Goal: Use online tool/utility: Utilize a website feature to perform a specific function

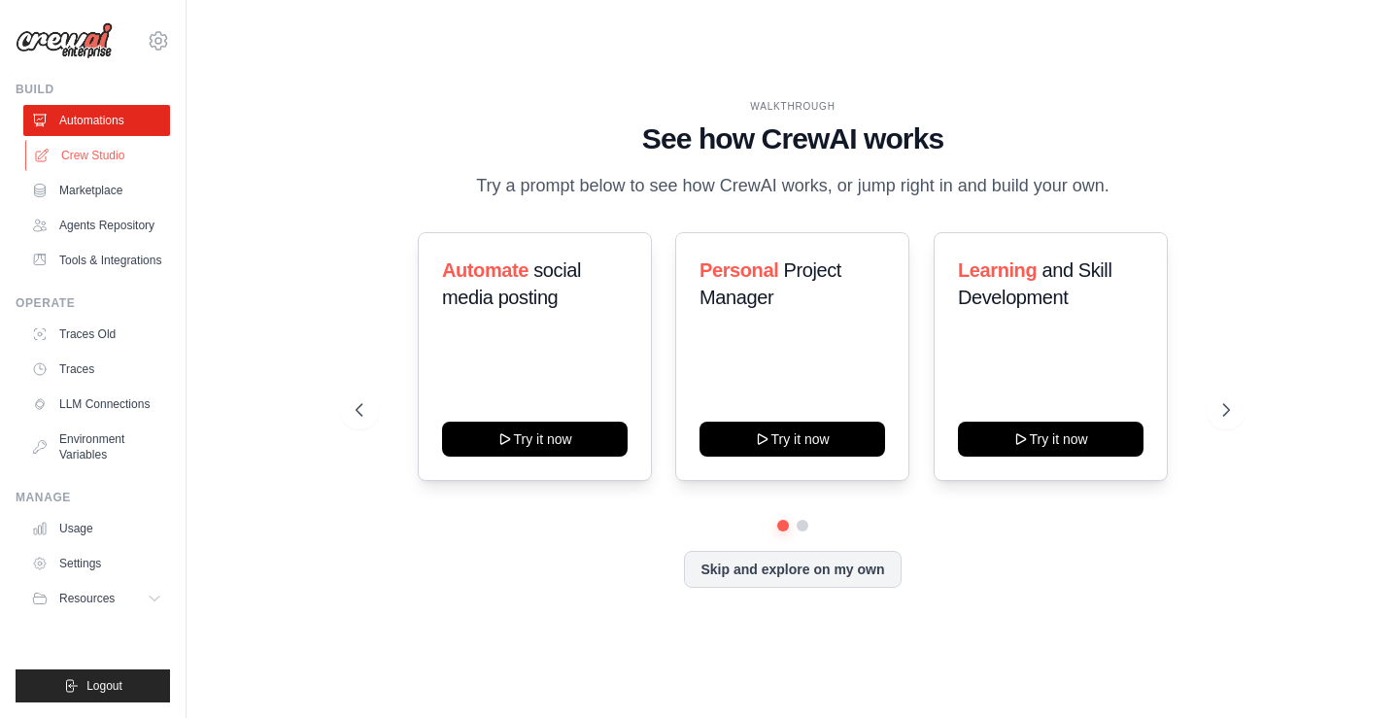
click at [100, 159] on link "Crew Studio" at bounding box center [98, 155] width 147 height 31
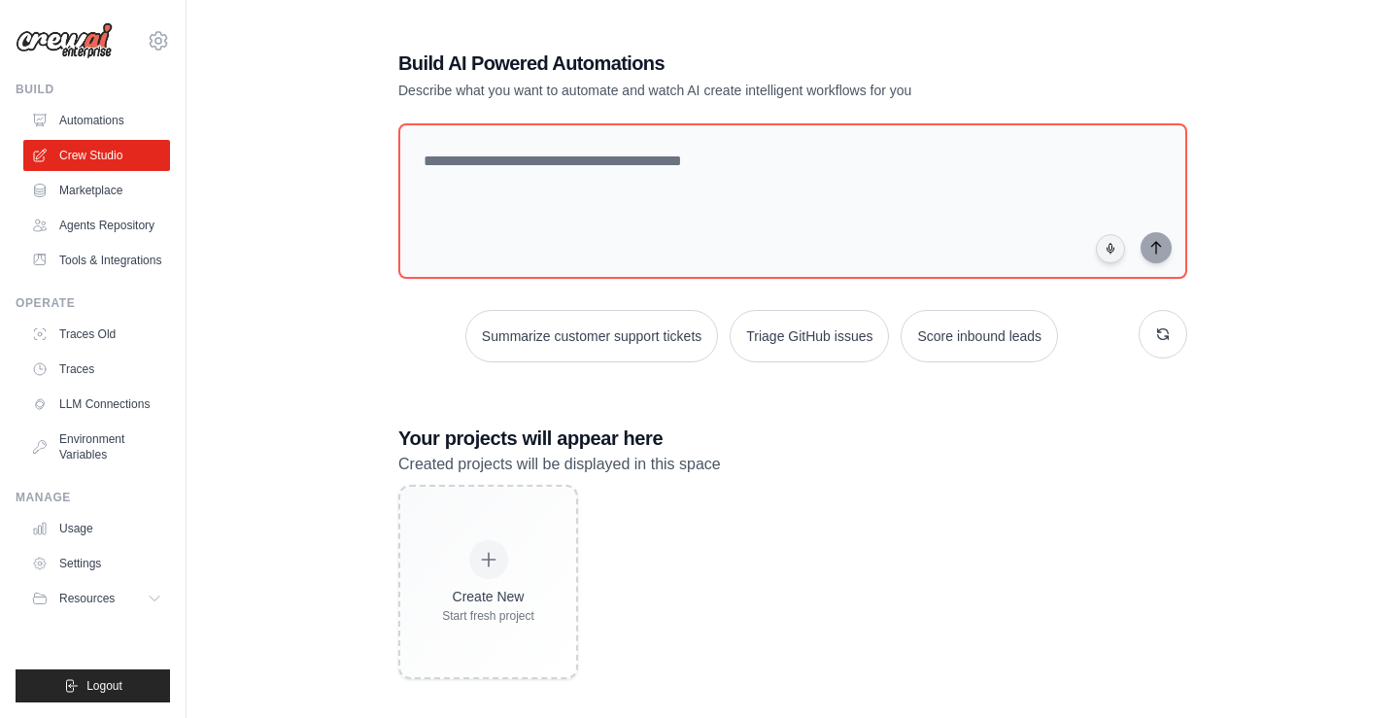
scroll to position [16, 0]
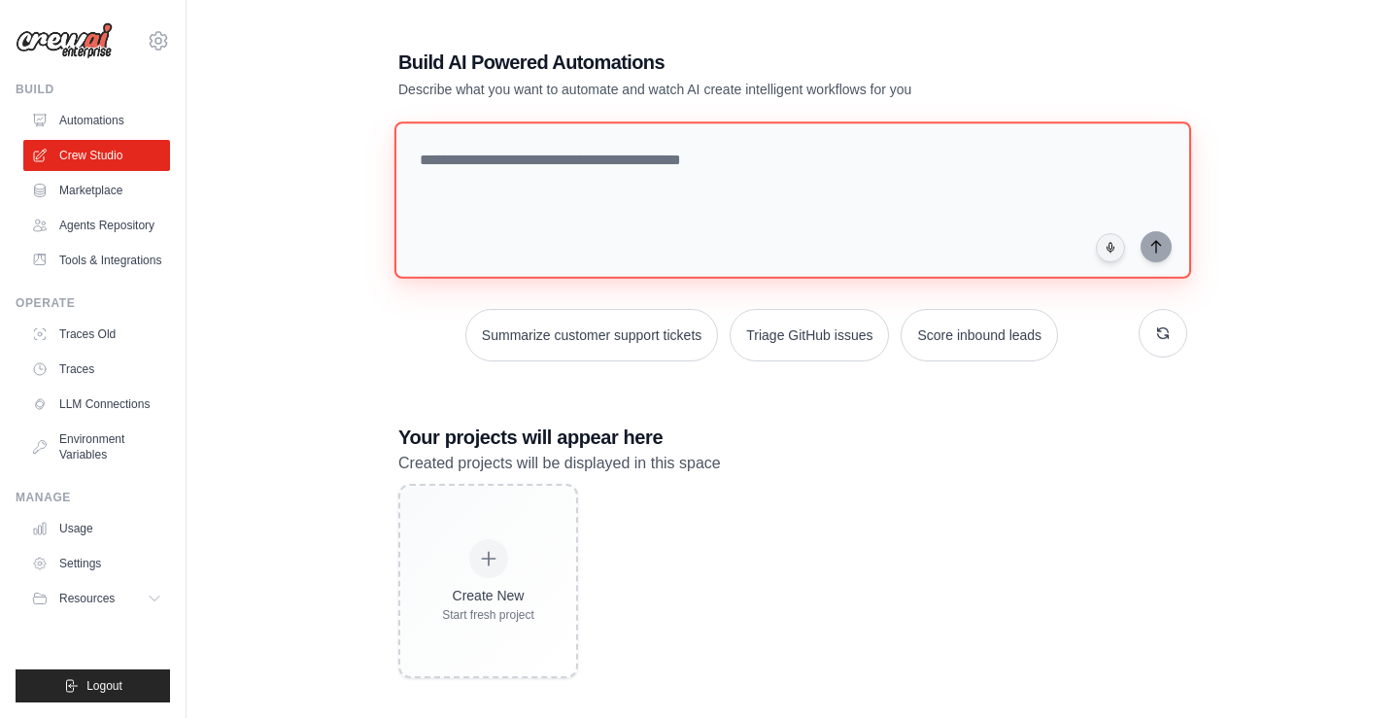
click at [466, 164] on textarea at bounding box center [793, 199] width 797 height 157
type textarea "*"
type textarea "**********"
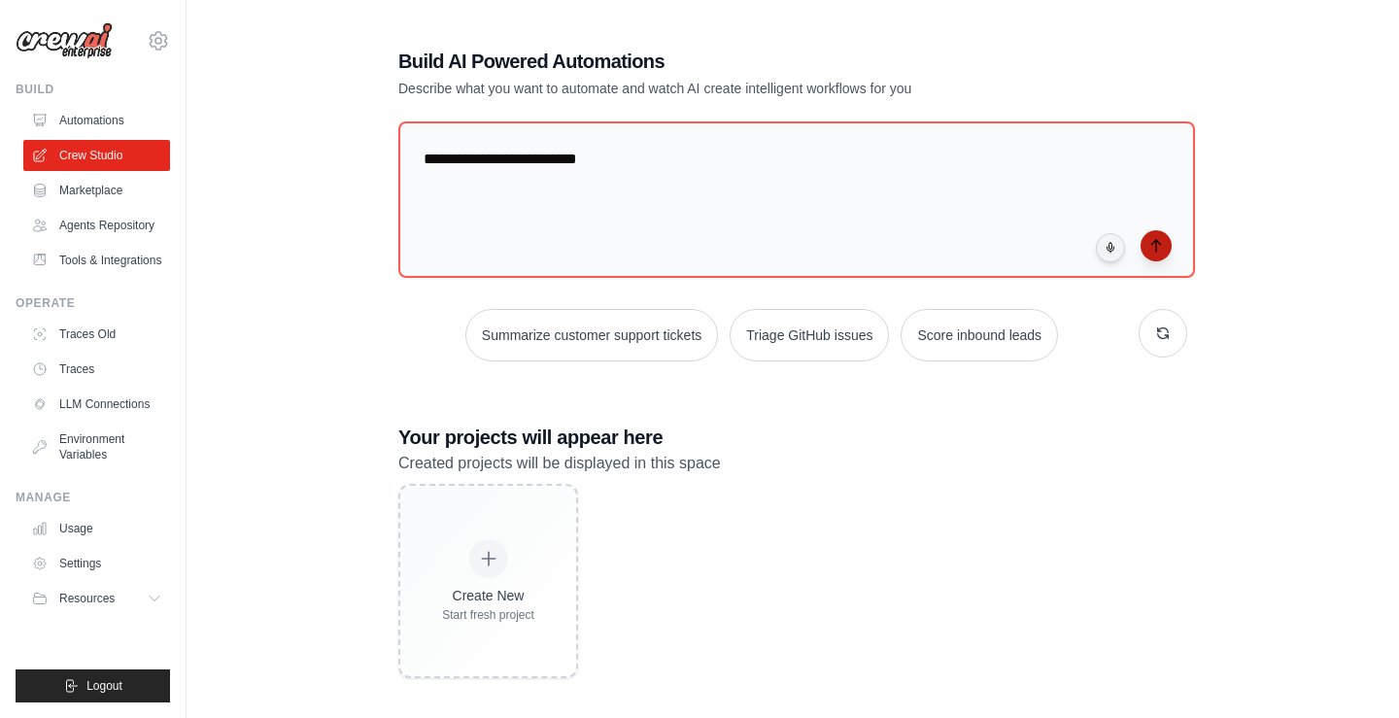
click at [1159, 249] on icon "submit" at bounding box center [1157, 246] width 16 height 16
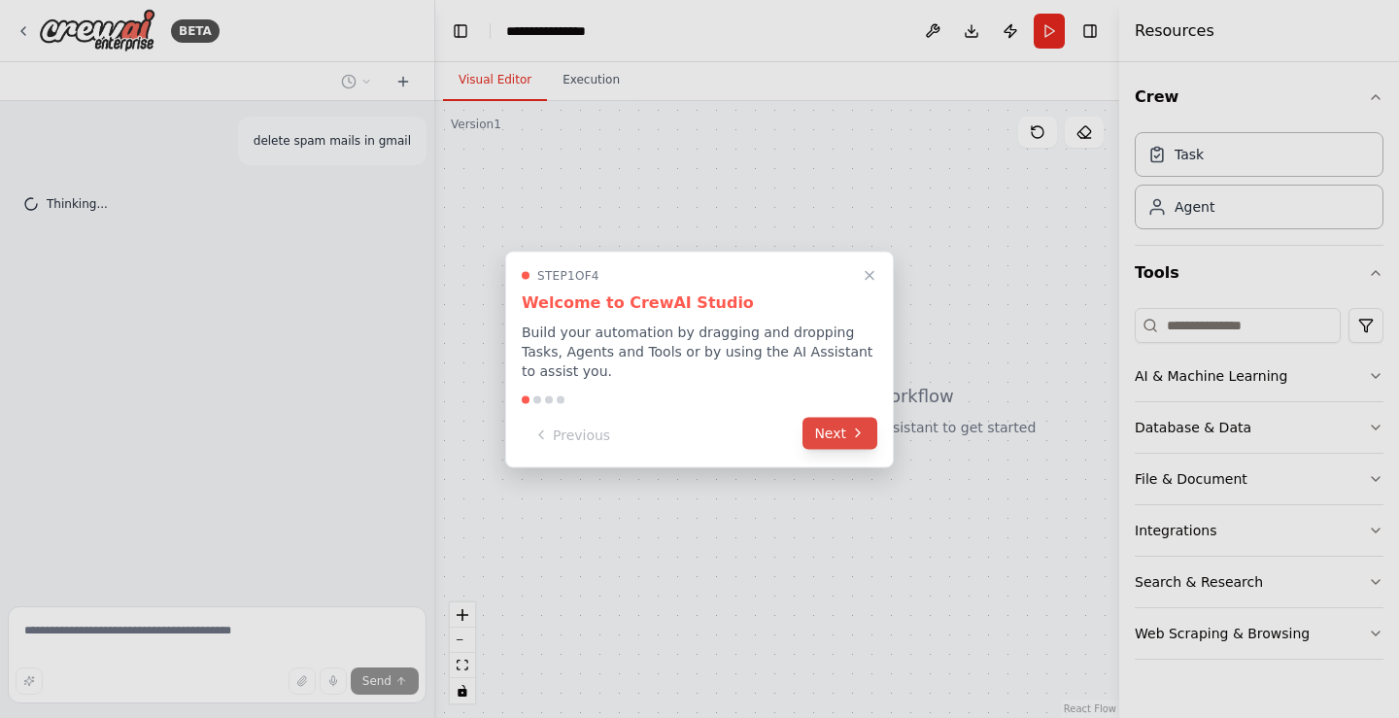
click at [841, 439] on button "Next" at bounding box center [840, 433] width 75 height 32
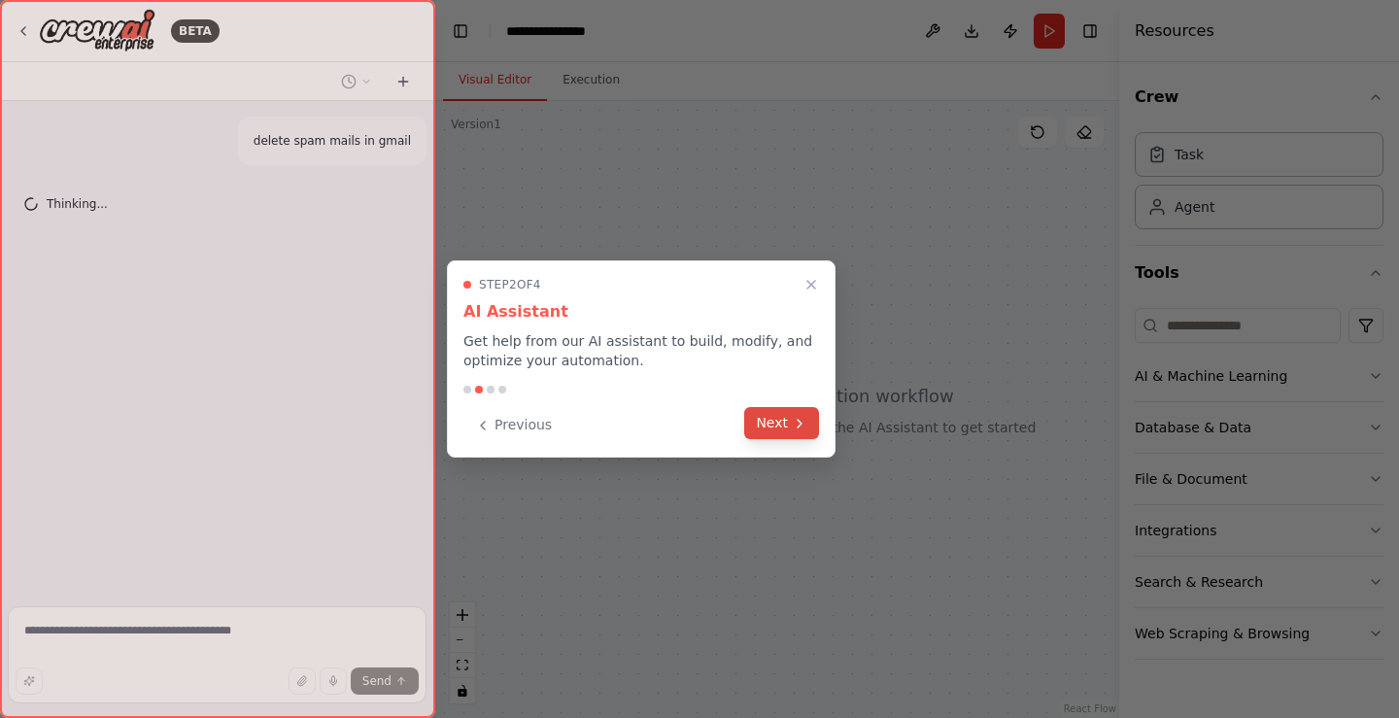
click at [797, 430] on icon at bounding box center [800, 424] width 16 height 16
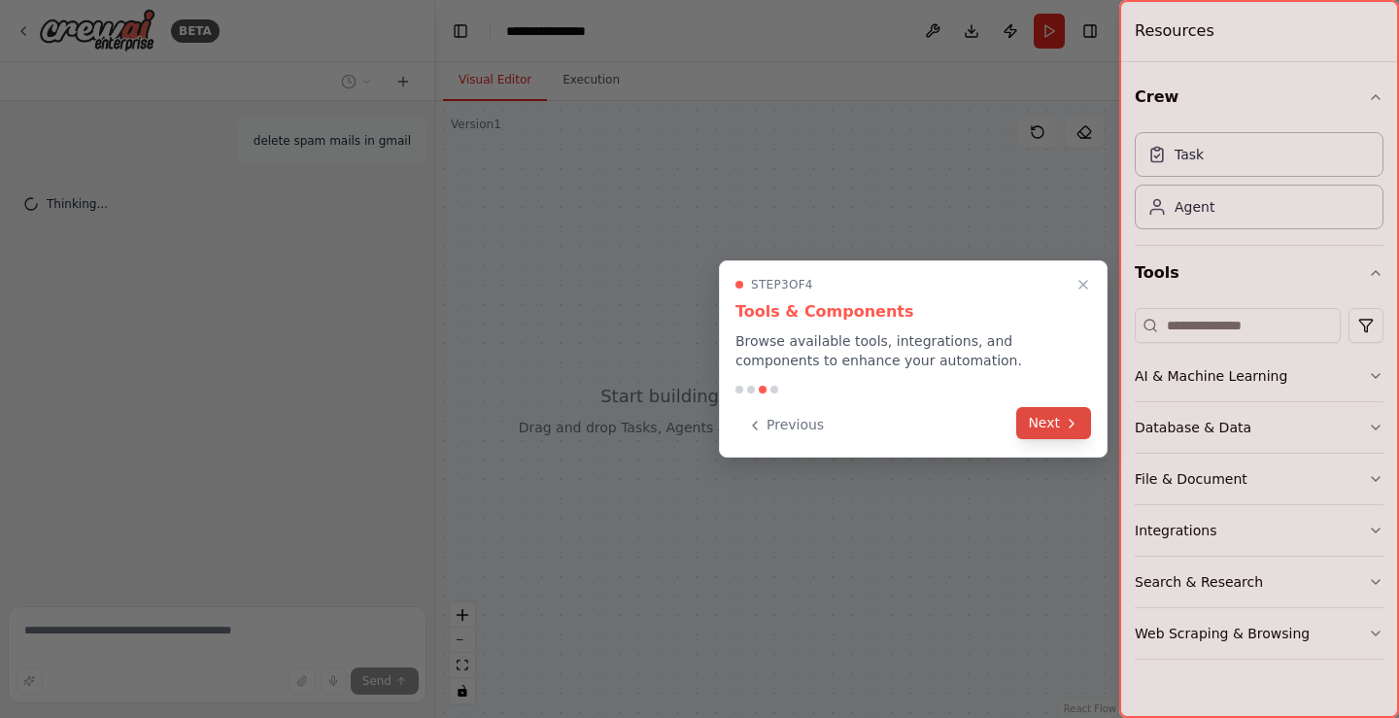
click at [1050, 421] on button "Next" at bounding box center [1054, 423] width 75 height 32
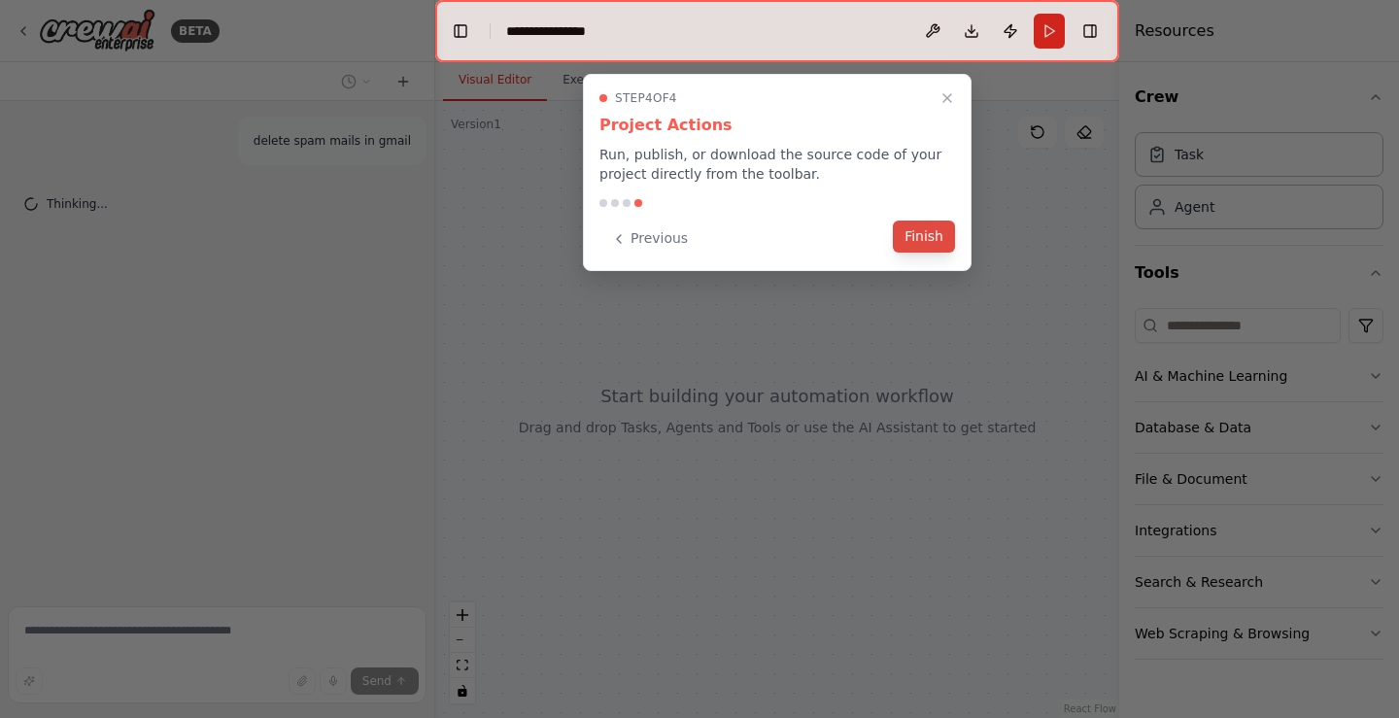
click at [927, 243] on button "Finish" at bounding box center [924, 237] width 62 height 32
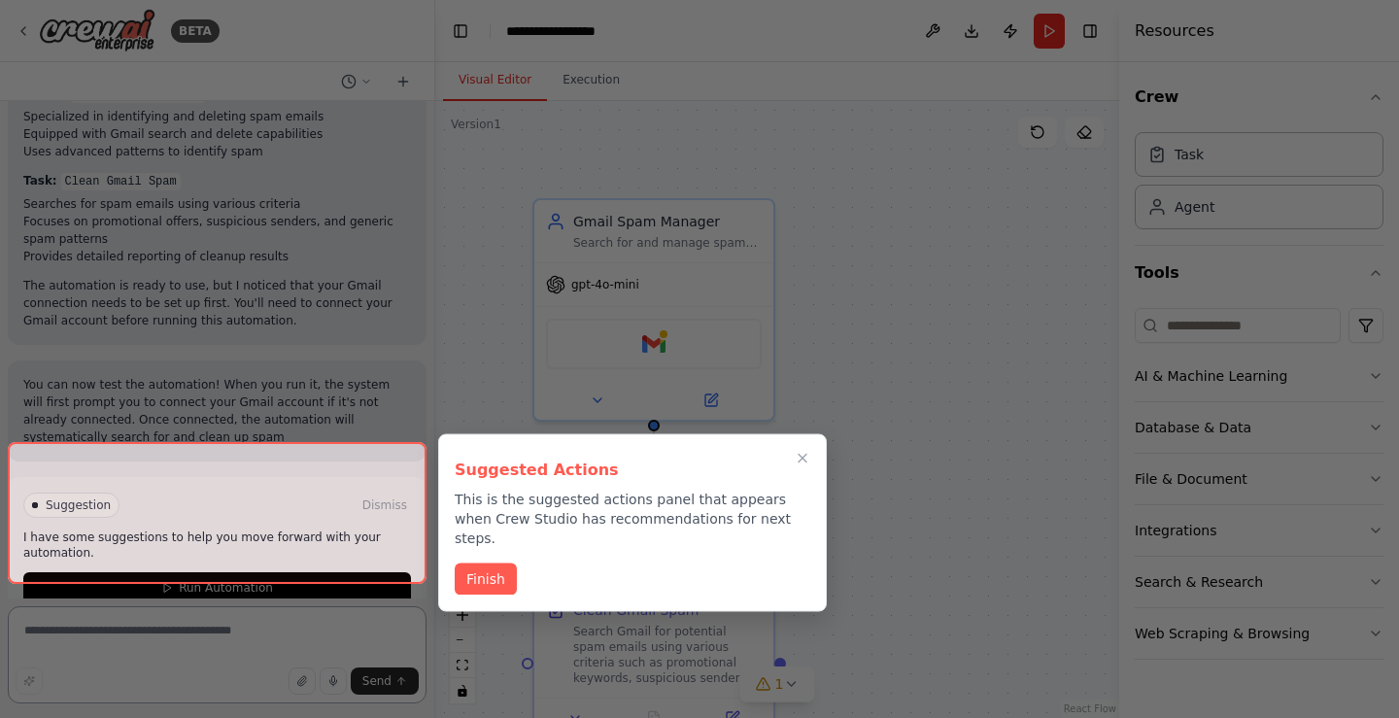
scroll to position [1210, 0]
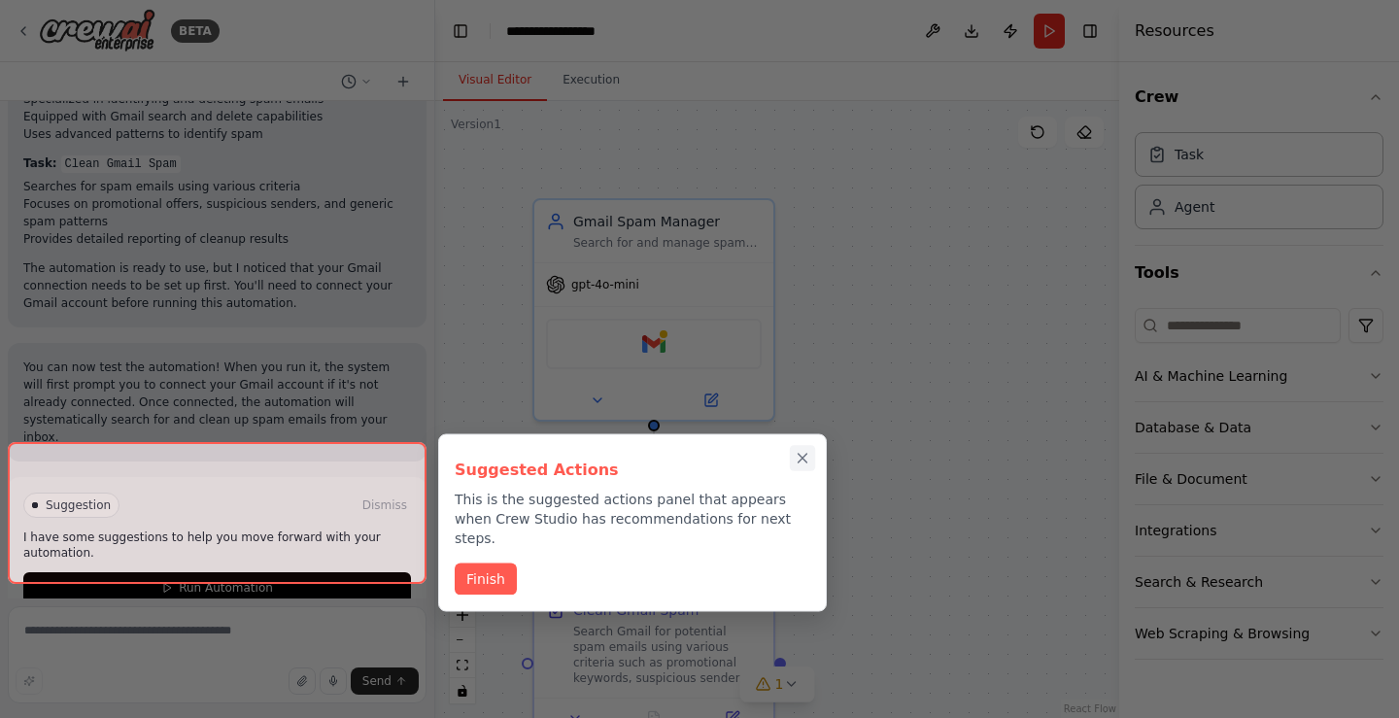
click at [807, 450] on icon "Close walkthrough" at bounding box center [802, 458] width 17 height 17
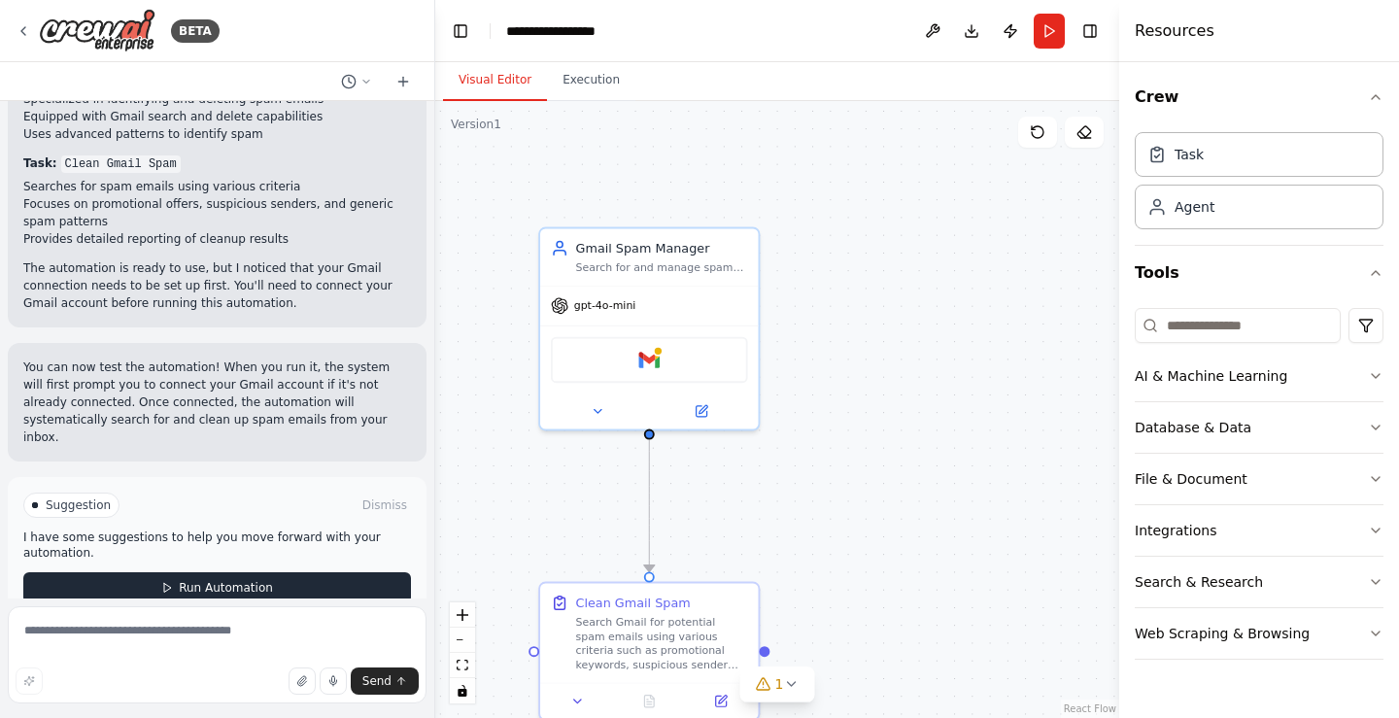
click at [227, 580] on span "Run Automation" at bounding box center [226, 588] width 94 height 16
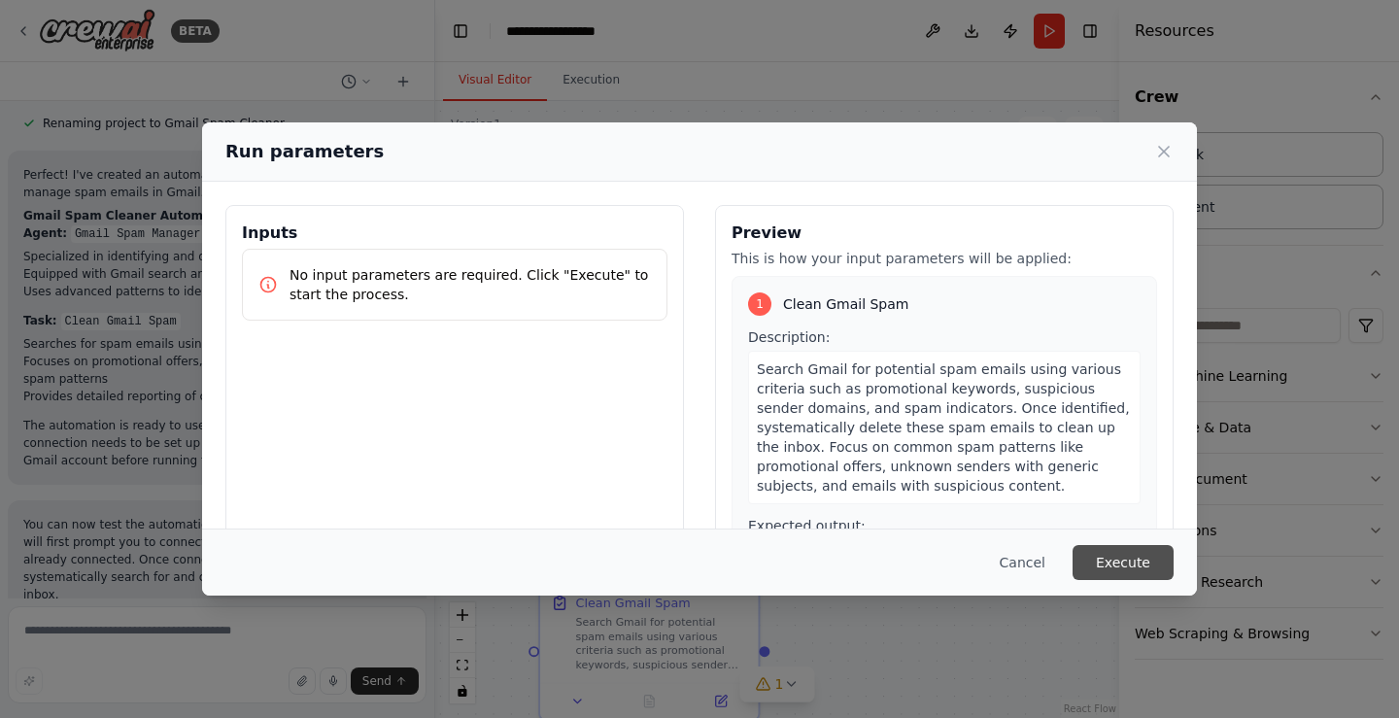
click at [1122, 569] on button "Execute" at bounding box center [1123, 562] width 101 height 35
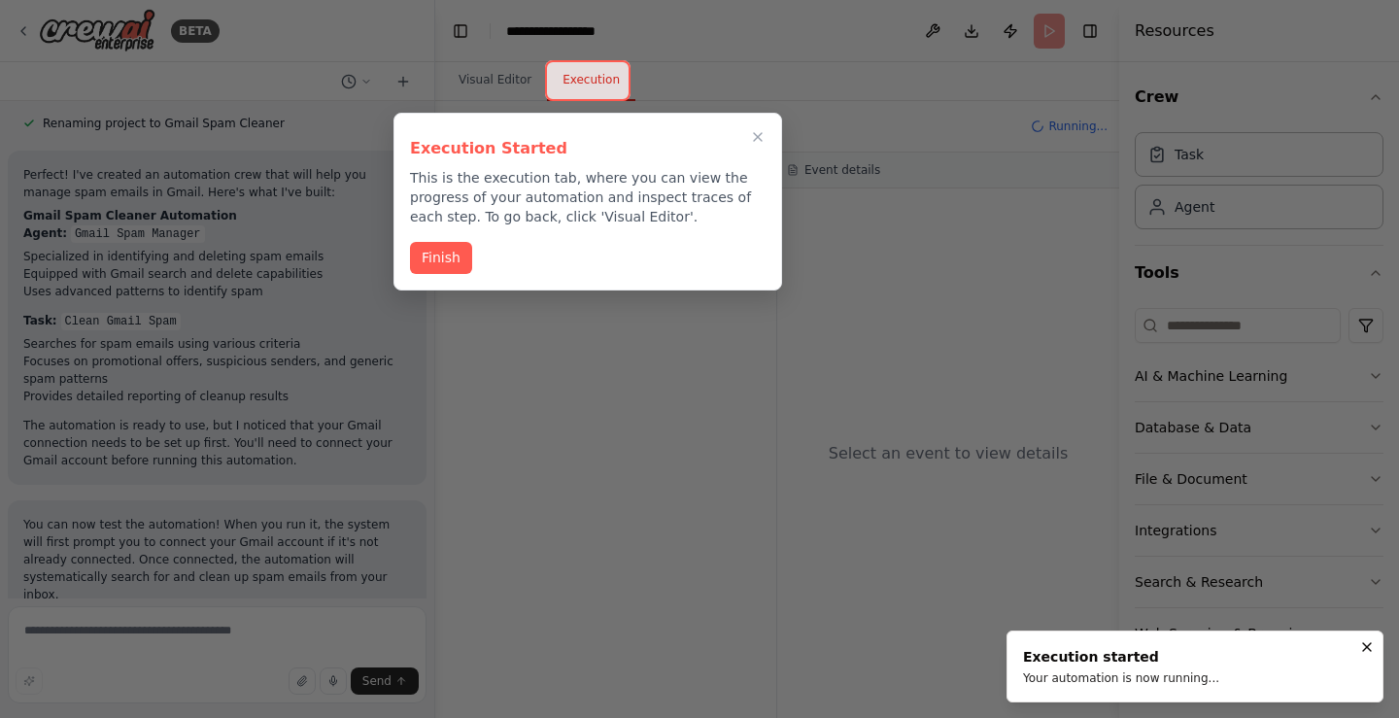
click at [1368, 642] on icon "Notifications (F8)" at bounding box center [1368, 647] width 16 height 16
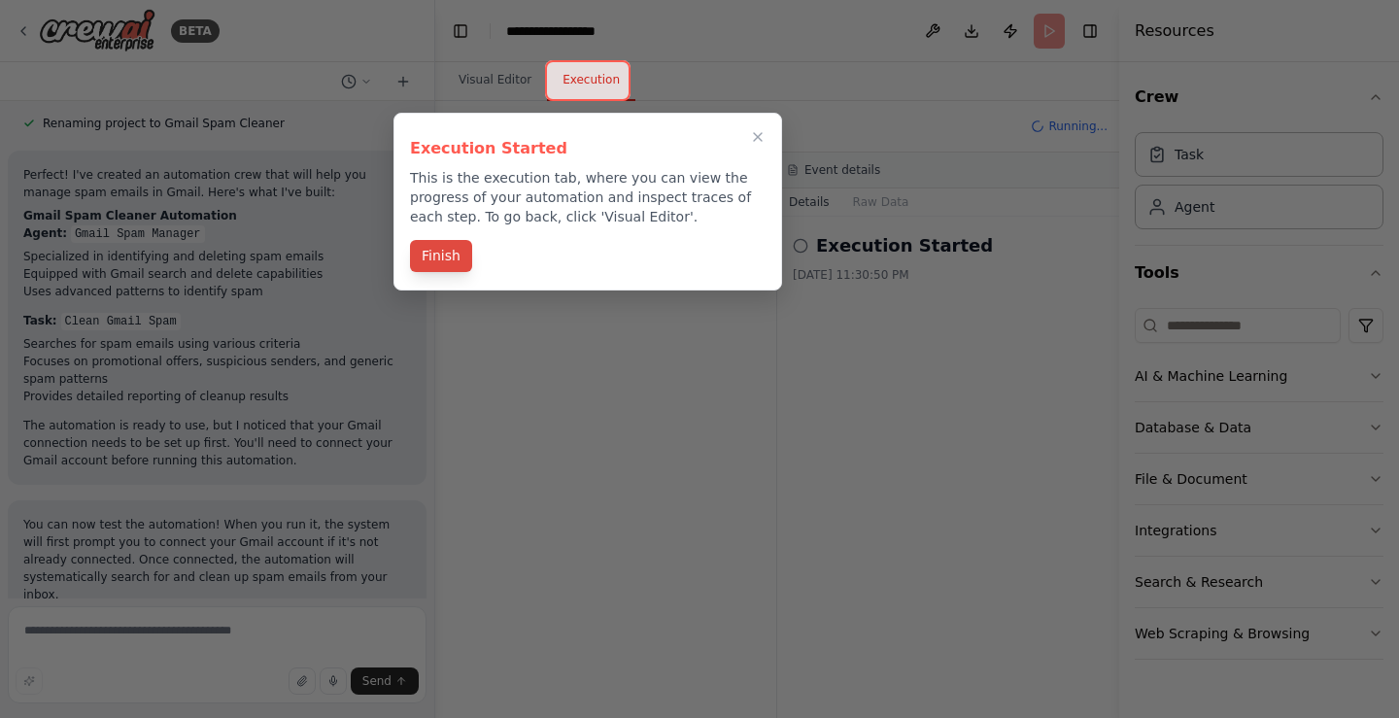
click at [431, 259] on button "Finish" at bounding box center [441, 256] width 62 height 32
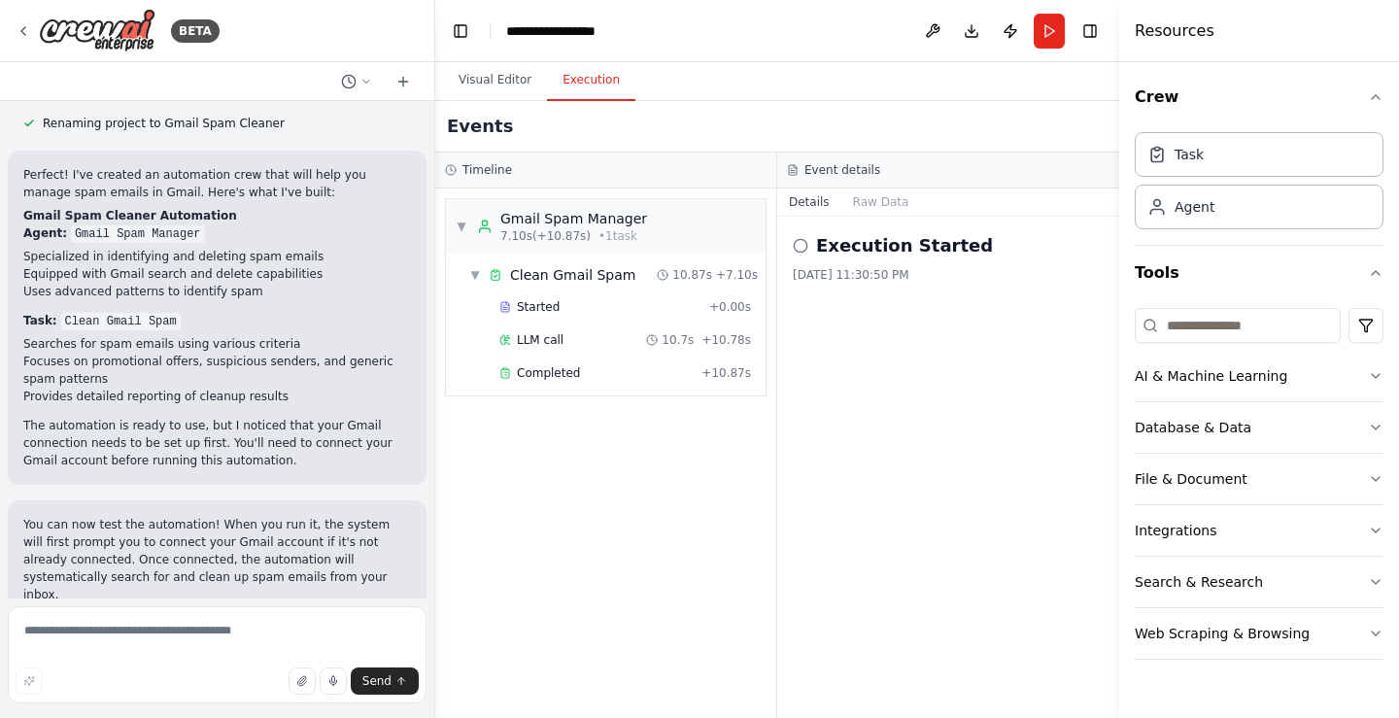
click at [802, 239] on circle at bounding box center [800, 245] width 13 height 13
click at [459, 226] on span "▼" at bounding box center [462, 227] width 12 height 16
click at [459, 226] on span "▶" at bounding box center [462, 227] width 12 height 16
click at [475, 272] on span "▼" at bounding box center [475, 275] width 12 height 16
click at [475, 272] on span "▶" at bounding box center [475, 275] width 12 height 16
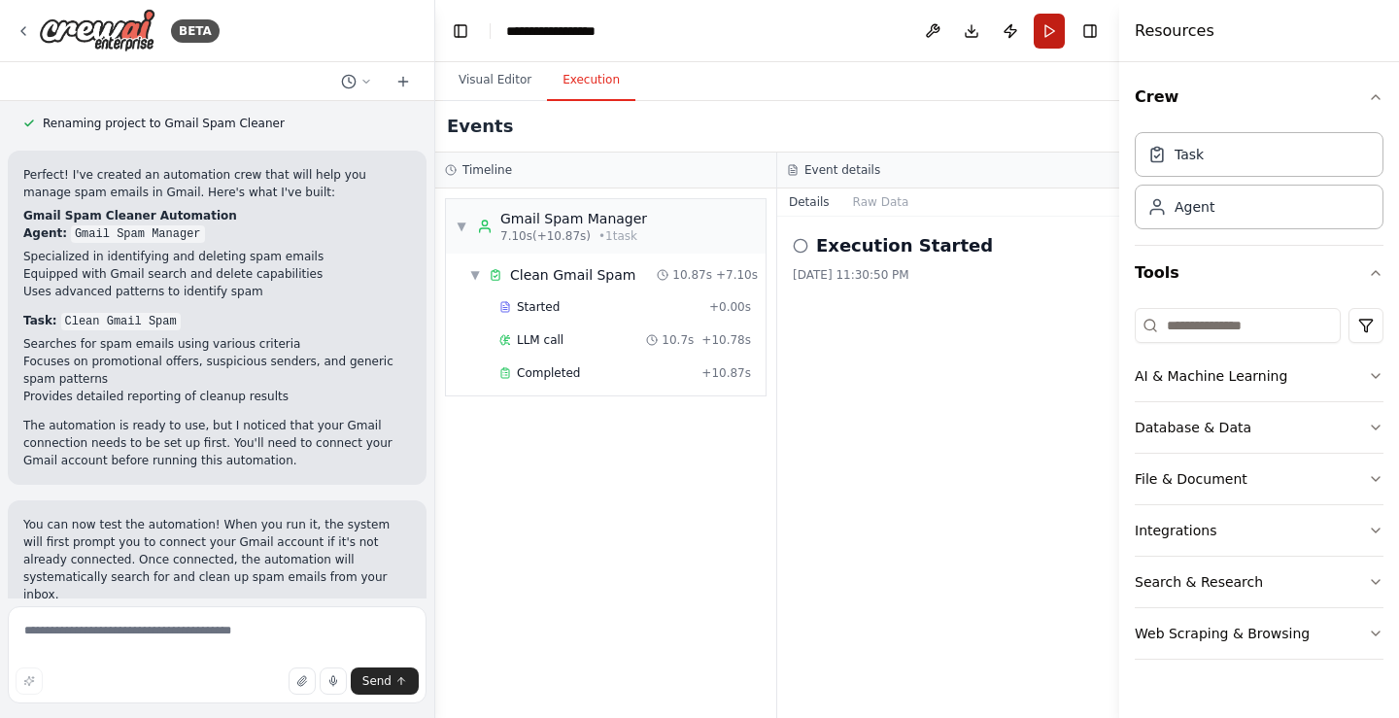
click at [1054, 32] on button "Run" at bounding box center [1049, 31] width 31 height 35
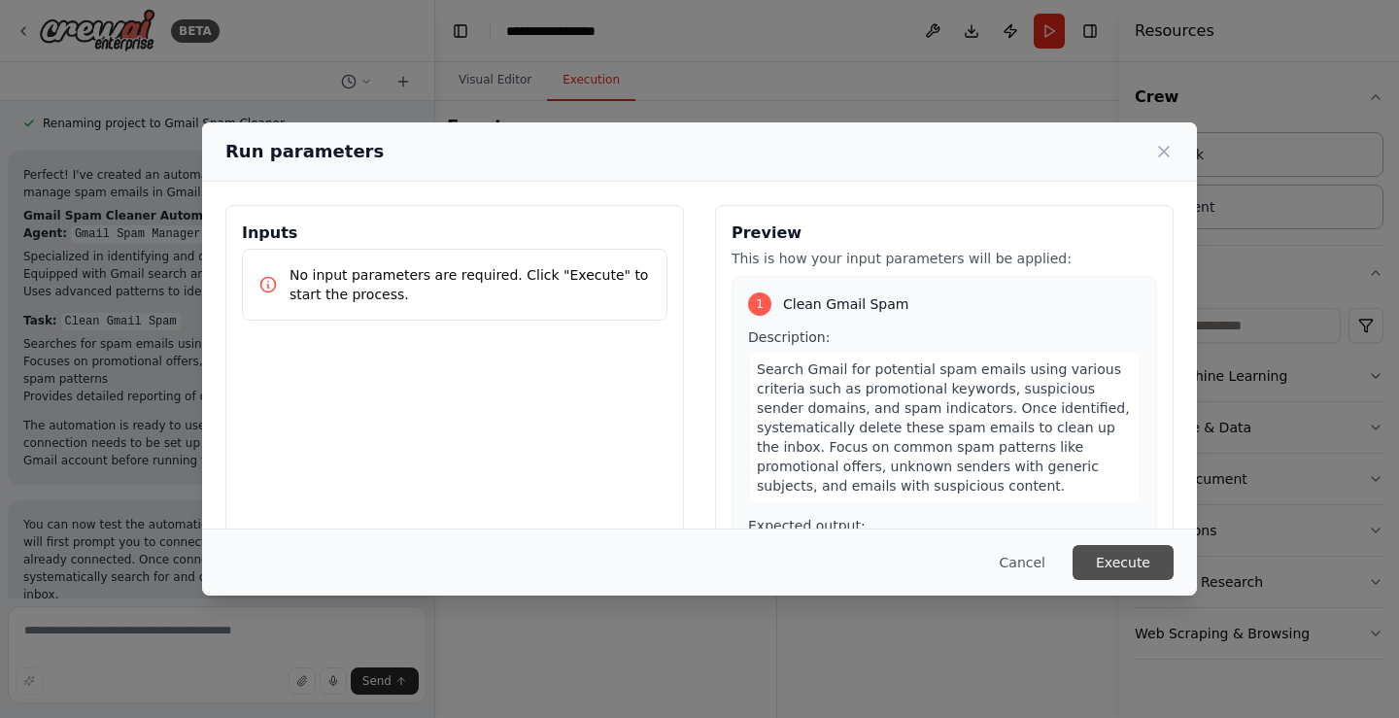
click at [1109, 558] on button "Execute" at bounding box center [1123, 562] width 101 height 35
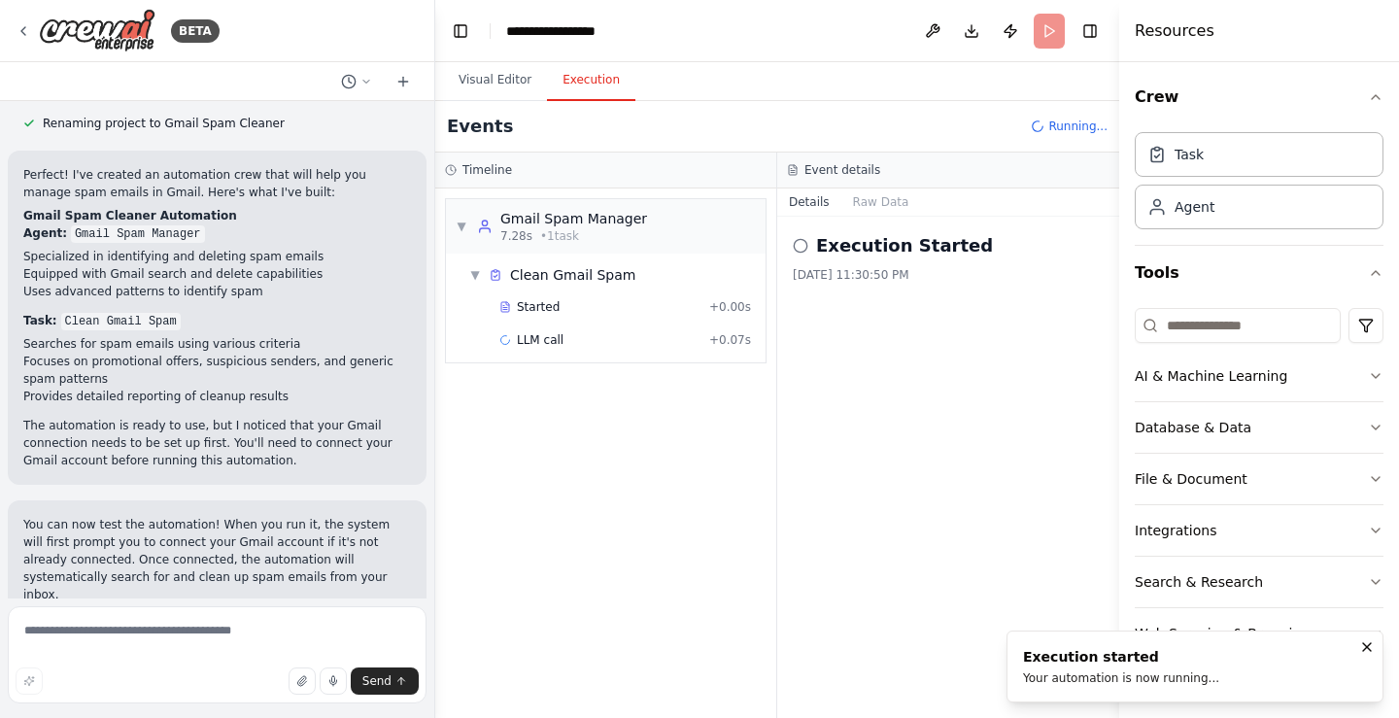
click at [1368, 645] on icon "Notifications (F8)" at bounding box center [1368, 647] width 16 height 16
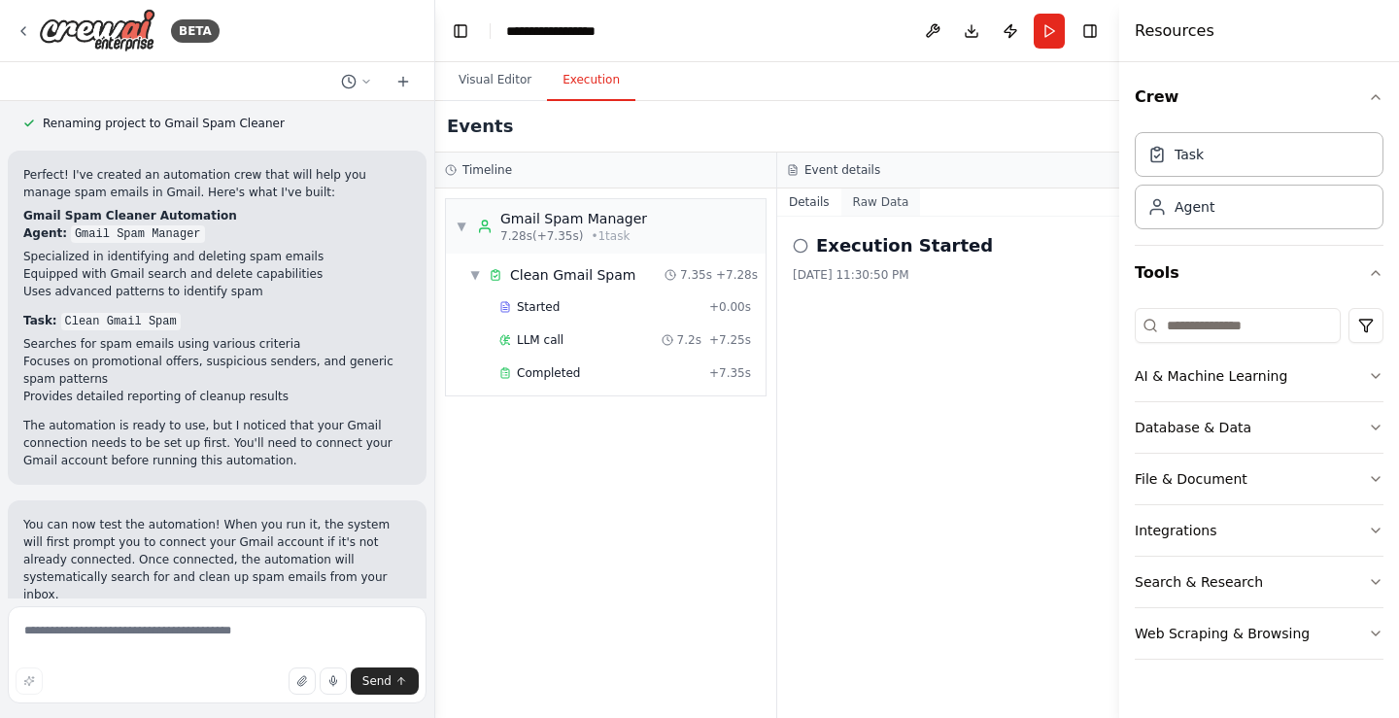
click at [874, 204] on button "Raw Data" at bounding box center [882, 202] width 80 height 27
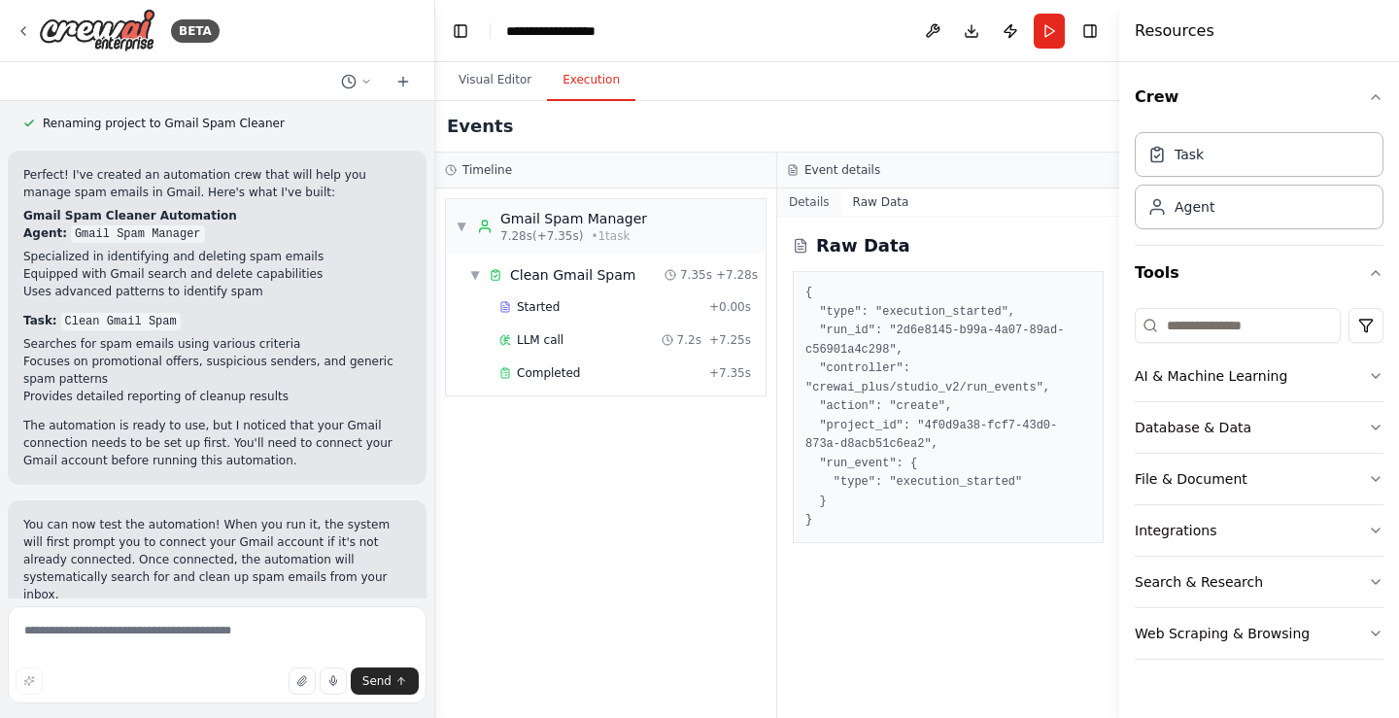
click at [808, 200] on button "Details" at bounding box center [809, 202] width 64 height 27
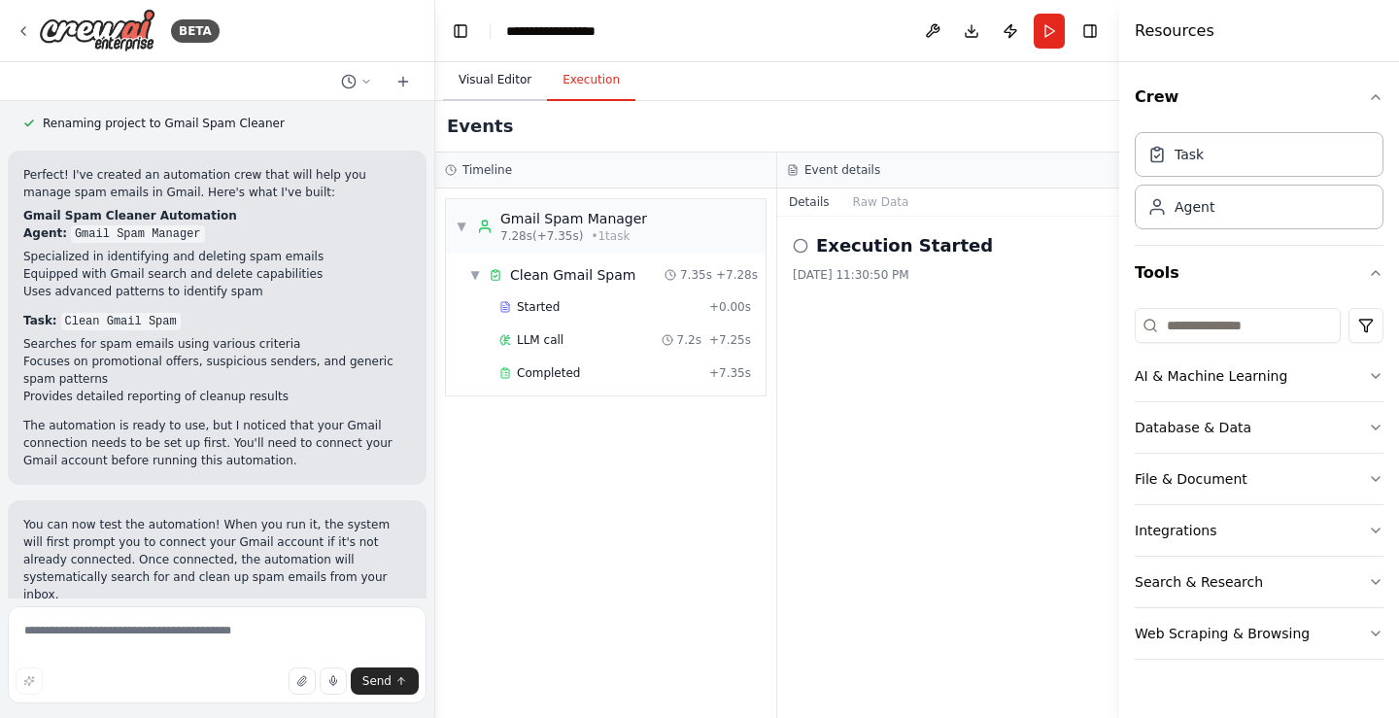
click at [494, 75] on button "Visual Editor" at bounding box center [495, 80] width 104 height 41
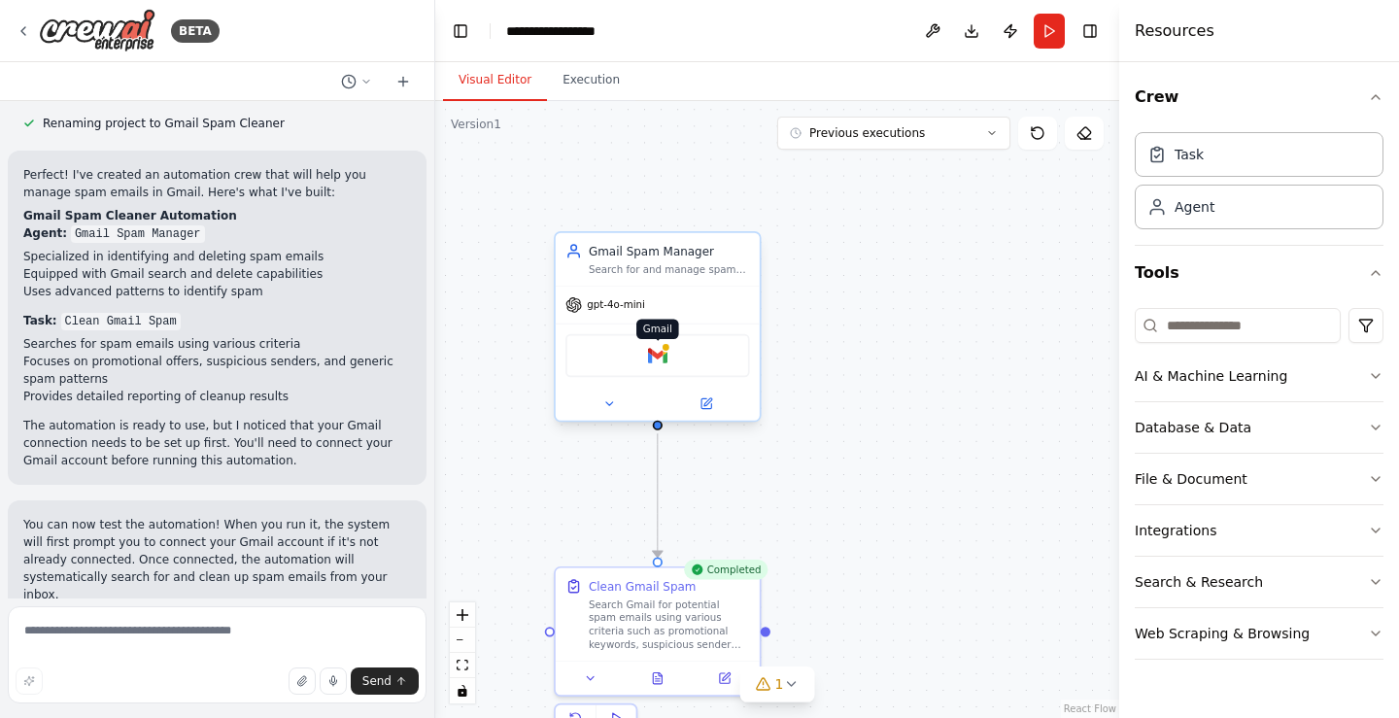
click at [659, 356] on img at bounding box center [657, 355] width 19 height 19
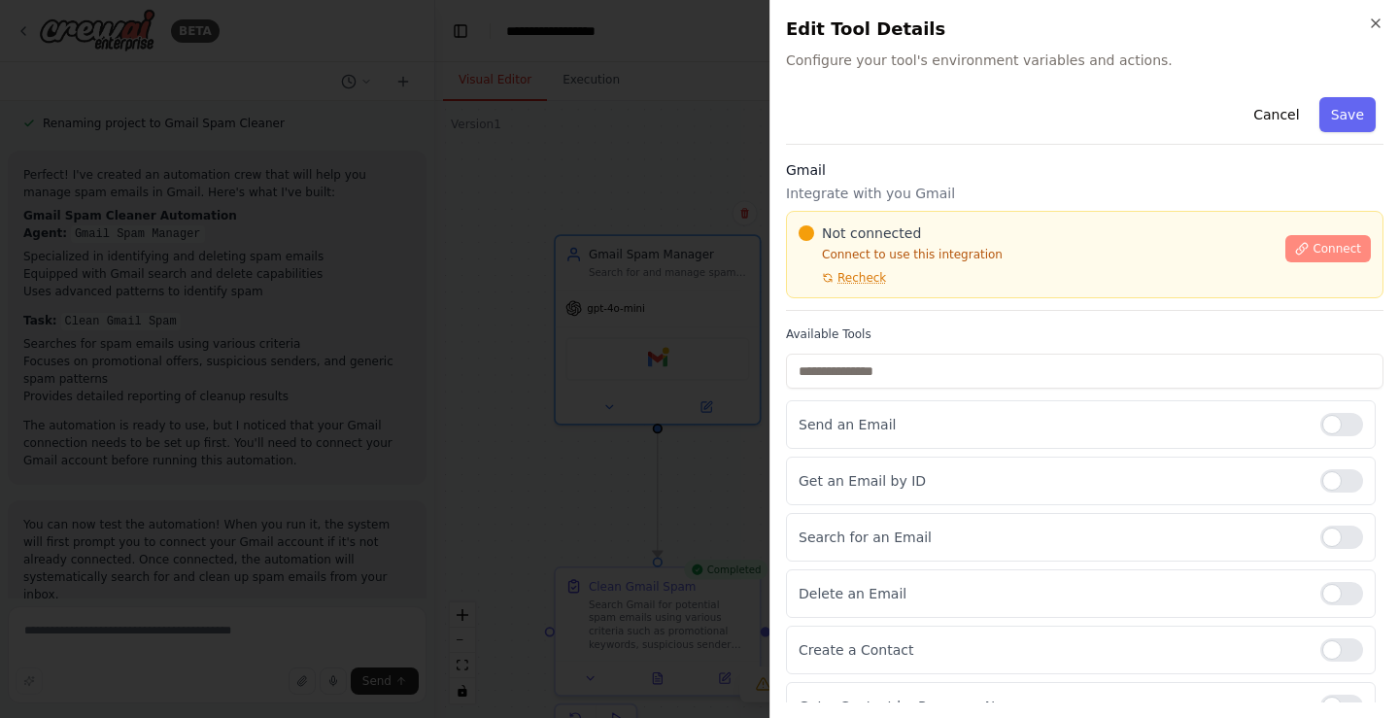
click at [1333, 250] on span "Connect" at bounding box center [1337, 249] width 49 height 16
click at [1378, 18] on icon "button" at bounding box center [1376, 24] width 16 height 16
